Goal: Task Accomplishment & Management: Manage account settings

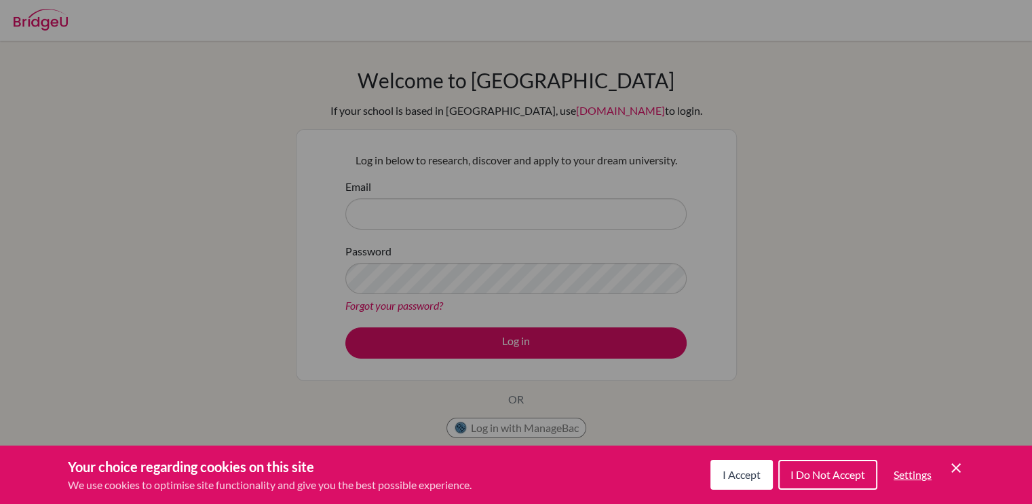
click at [845, 484] on button "I Do Not Accept" at bounding box center [827, 474] width 99 height 30
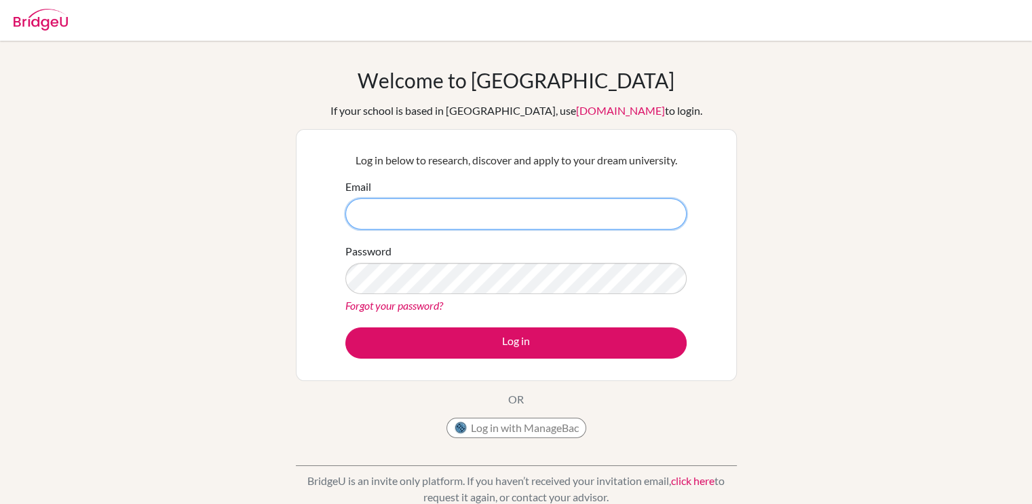
click at [468, 214] on input "Email" at bounding box center [515, 213] width 341 height 31
type input "[EMAIL_ADDRESS][DOMAIN_NAME]"
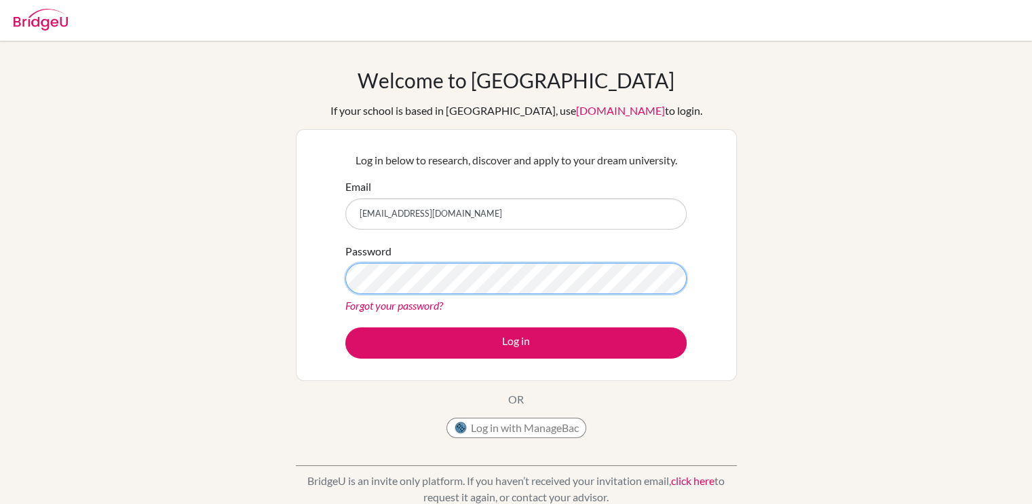
click at [345, 327] on button "Log in" at bounding box center [515, 342] width 341 height 31
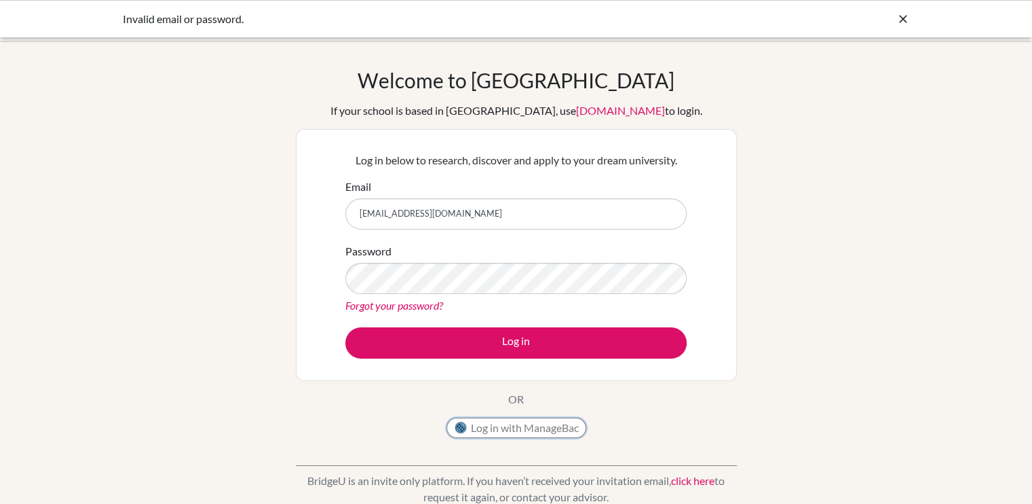
click at [506, 432] on button "Log in with ManageBac" at bounding box center [517, 427] width 140 height 20
click at [345, 327] on button "Log in" at bounding box center [515, 342] width 341 height 31
